Goal: Navigation & Orientation: Find specific page/section

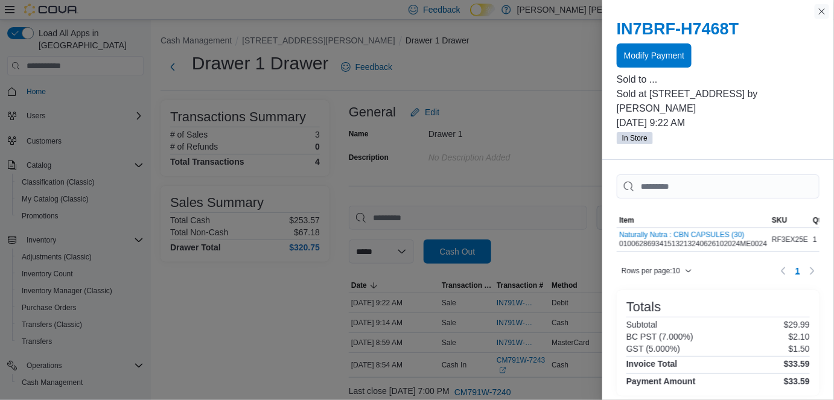
click at [818, 13] on button "Close this dialog" at bounding box center [821, 11] width 14 height 14
